Goal: Task Accomplishment & Management: Manage account settings

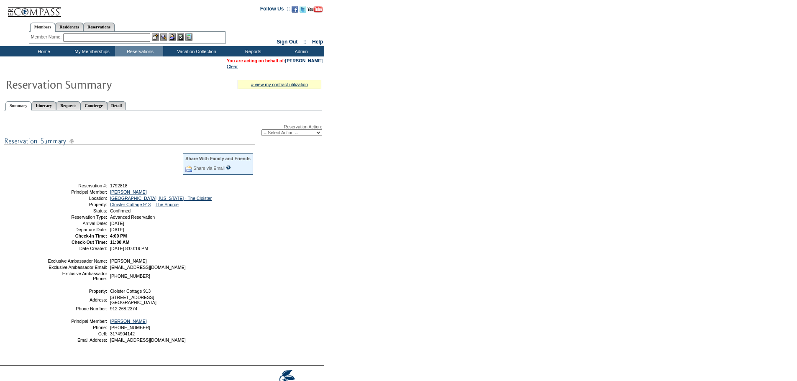
click at [130, 37] on input "text" at bounding box center [106, 37] width 87 height 8
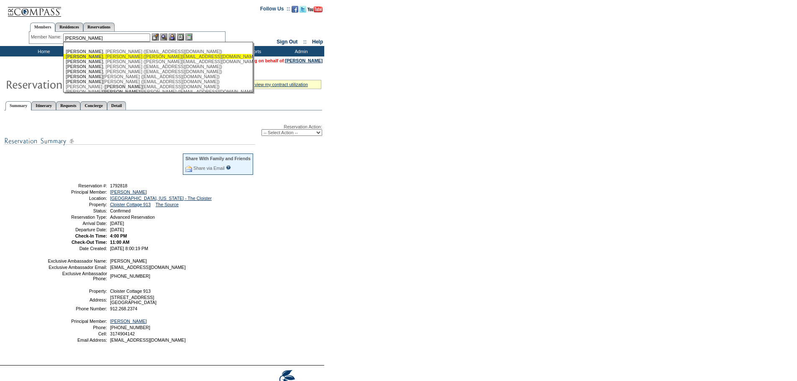
click at [100, 56] on div "Bush , Jim (jim@breezeproduction.com)" at bounding box center [158, 56] width 184 height 5
type input "Bush, Jim (jim@breezeproduction.com)"
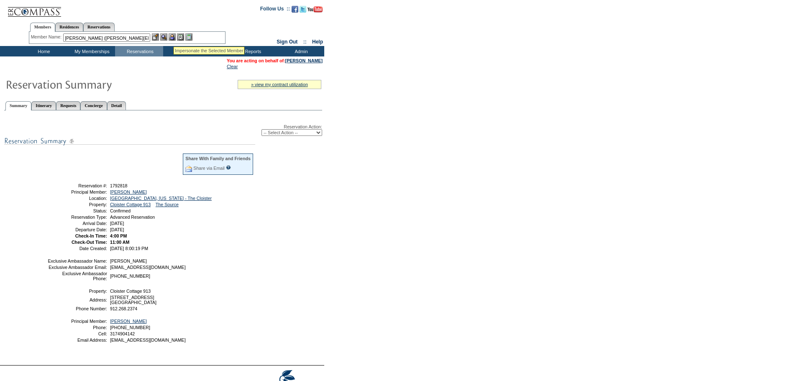
click at [174, 37] on img at bounding box center [172, 36] width 7 height 7
click at [164, 37] on img at bounding box center [163, 36] width 7 height 7
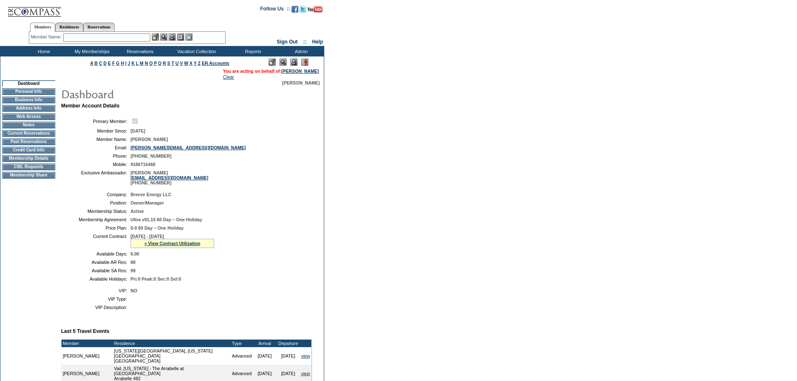
click at [41, 136] on td "Current Reservations" at bounding box center [28, 133] width 53 height 7
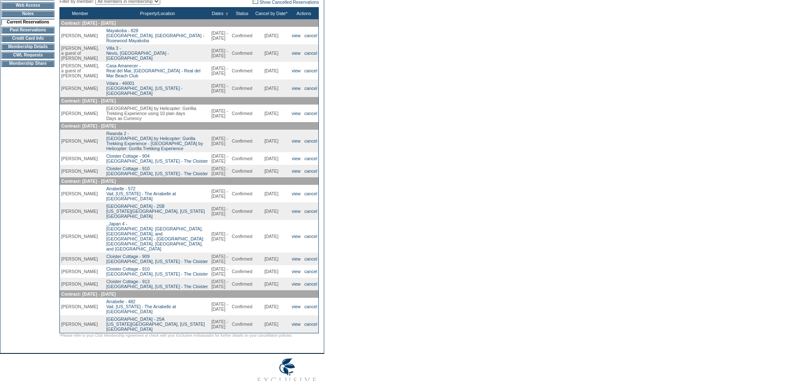
scroll to position [171, 0]
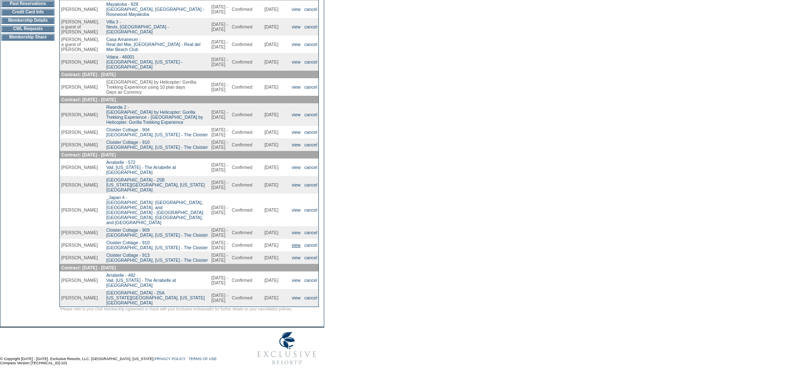
click at [293, 243] on link "view" at bounding box center [296, 245] width 9 height 5
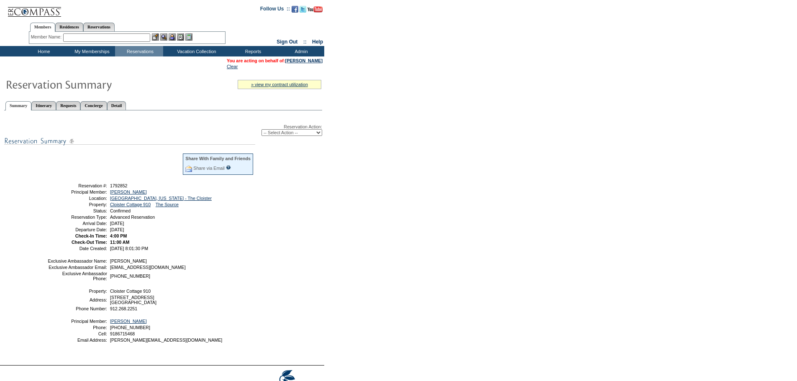
click at [320, 135] on select "-- Select Action -- Modify Reservation Dates Modify Reservation Cost Modify Occ…" at bounding box center [291, 132] width 61 height 7
select select "ChangeDates"
click at [261, 131] on select "-- Select Action -- Modify Reservation Dates Modify Reservation Cost Modify Occ…" at bounding box center [291, 132] width 61 height 7
